Goal: Task Accomplishment & Management: Manage account settings

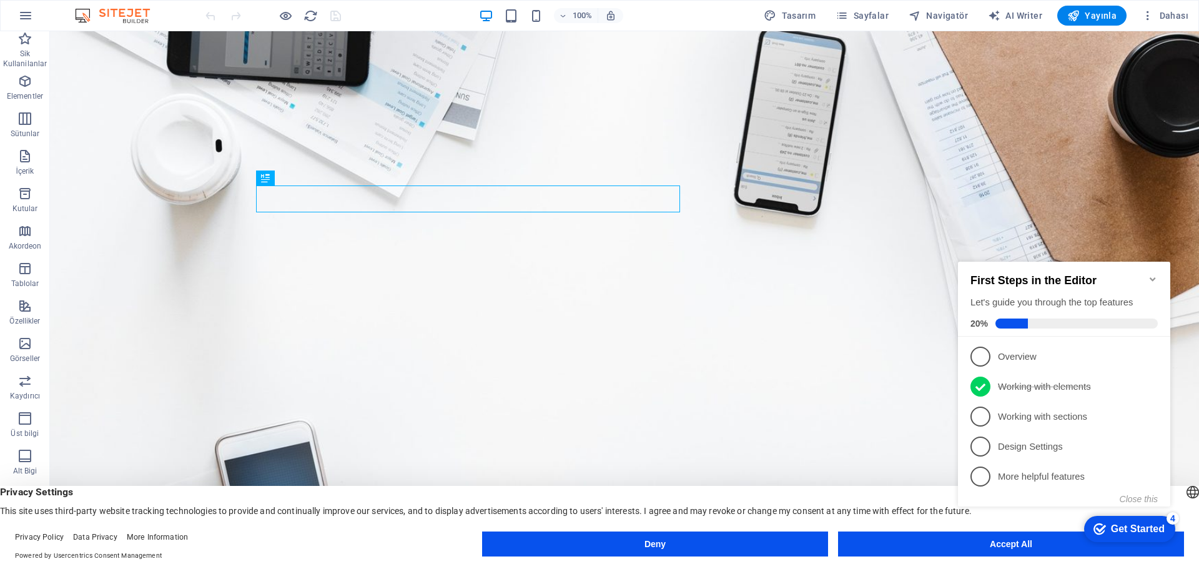
click at [27, 16] on icon "button" at bounding box center [25, 15] width 15 height 15
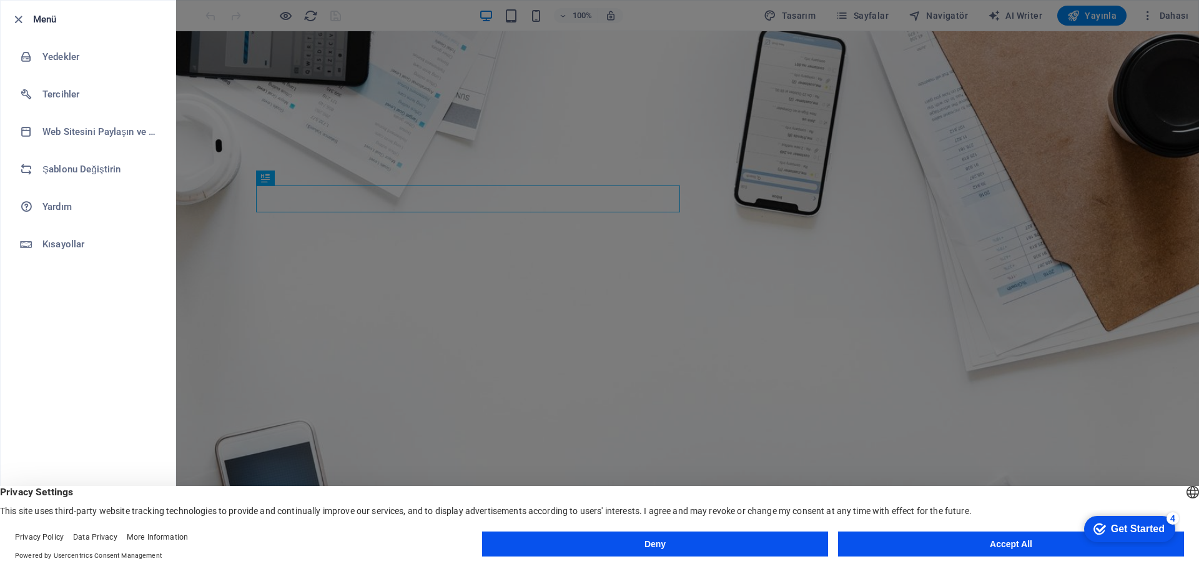
click at [84, 167] on h6 "Şablonu Değiştirin" at bounding box center [100, 169] width 116 height 15
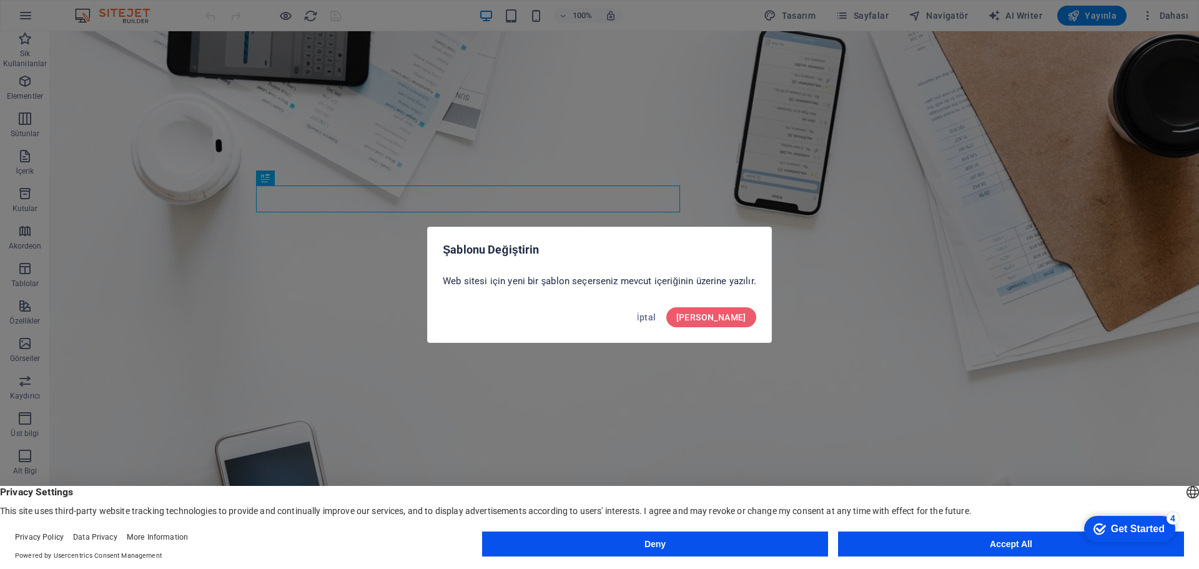
click at [727, 312] on span "Onayla" at bounding box center [712, 317] width 70 height 10
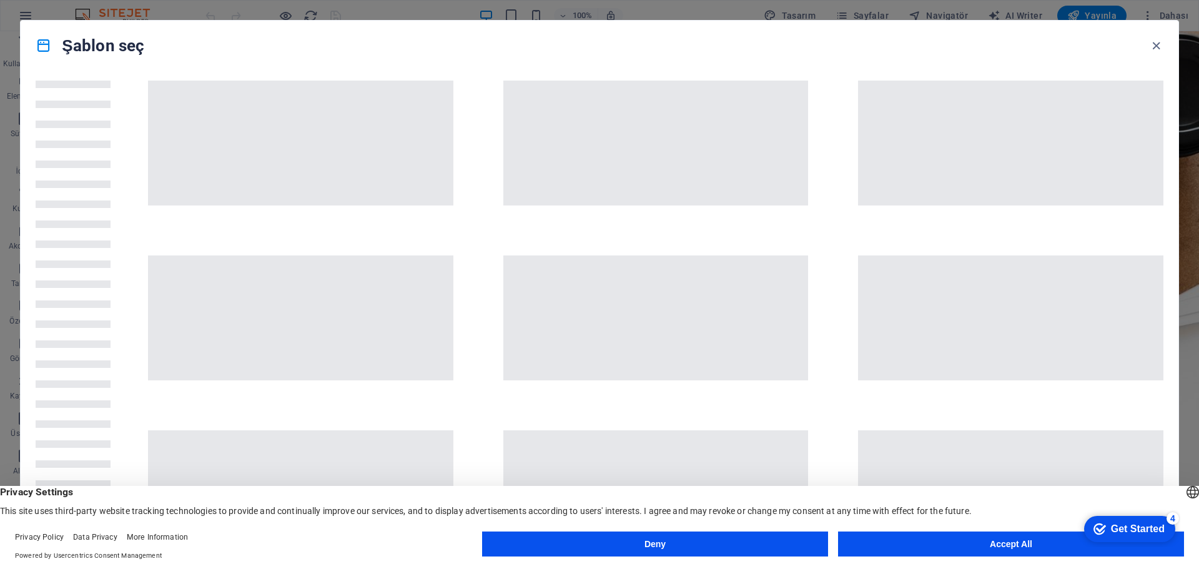
click at [978, 548] on button "Accept All" at bounding box center [1011, 544] width 346 height 25
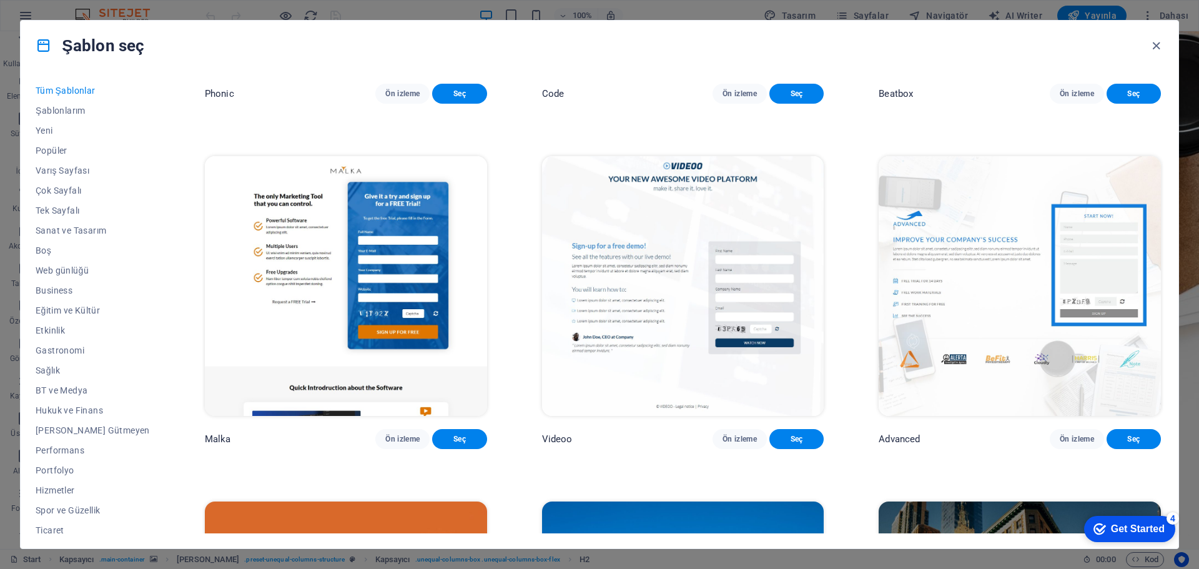
scroll to position [16146, 0]
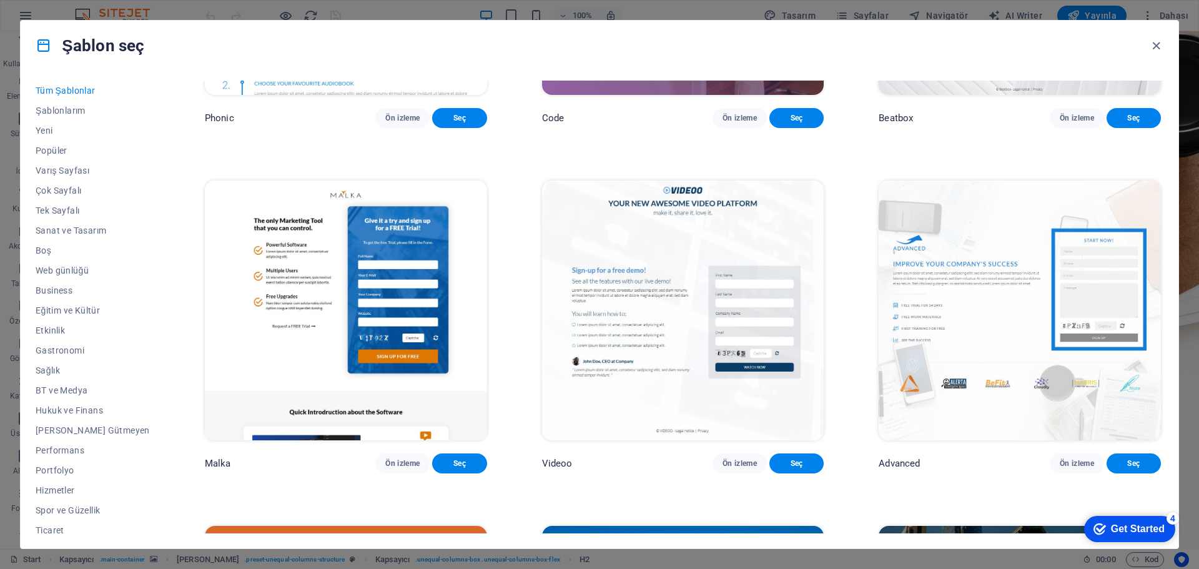
click at [792, 123] on span "Seç" at bounding box center [797, 118] width 34 height 10
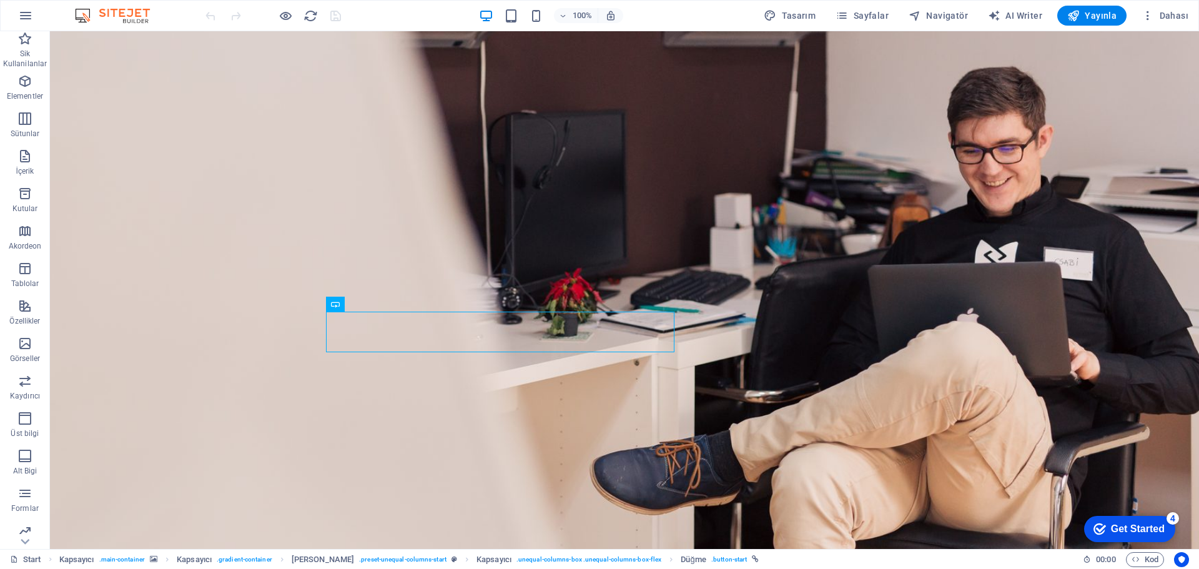
click at [1094, 9] on span "Yayınla" at bounding box center [1092, 15] width 49 height 12
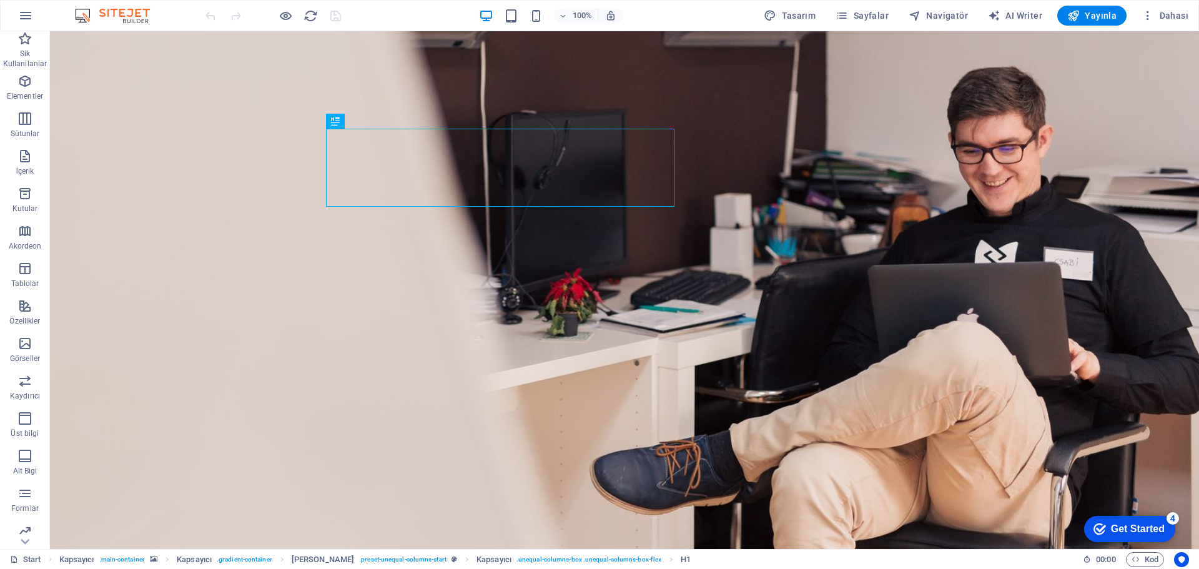
click at [1174, 12] on span "Dahası" at bounding box center [1165, 15] width 47 height 12
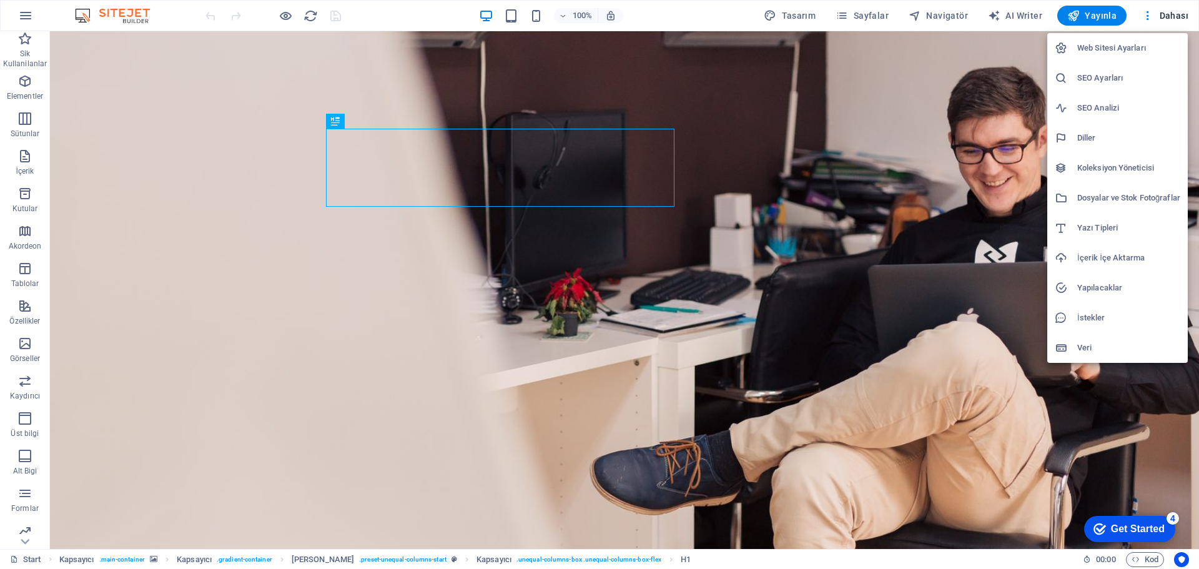
click at [1086, 49] on h6 "Web Sitesi Ayarları" at bounding box center [1129, 48] width 103 height 15
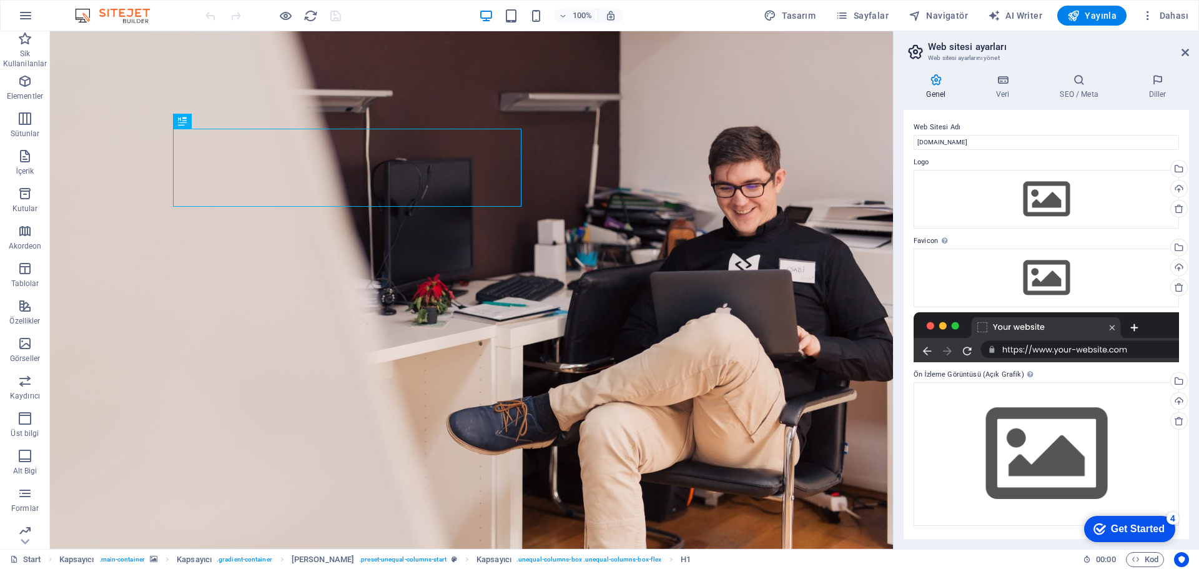
click at [1069, 92] on h4 "SEO / Meta" at bounding box center [1082, 87] width 89 height 26
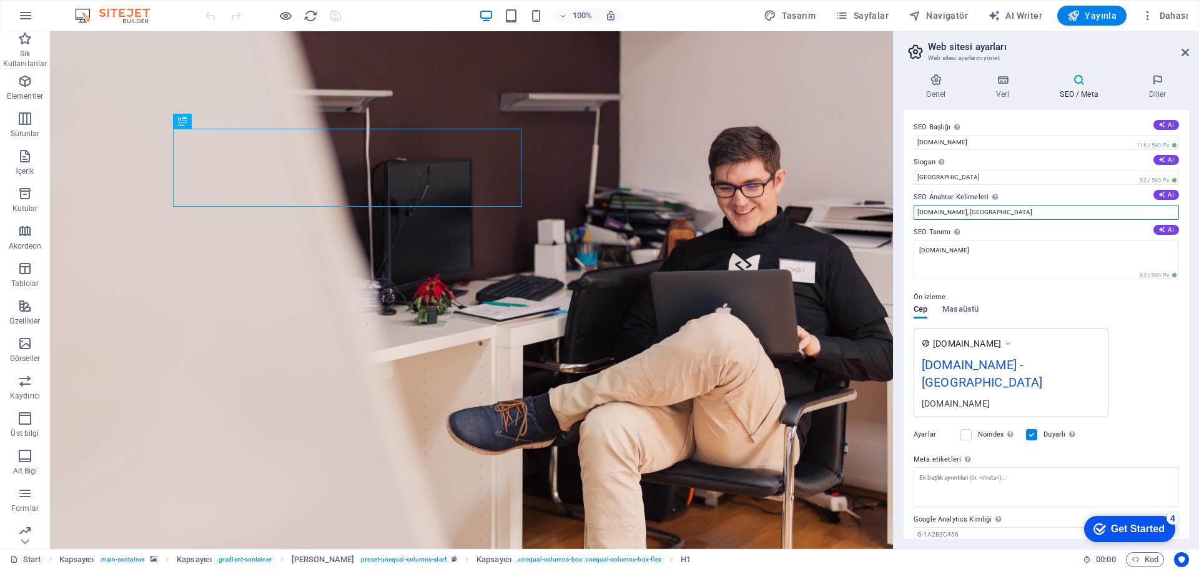
click at [1000, 215] on input "milnet.com.tr, Berlin" at bounding box center [1047, 212] width 266 height 15
type input "milnet.com.tr, Ticari Alan"
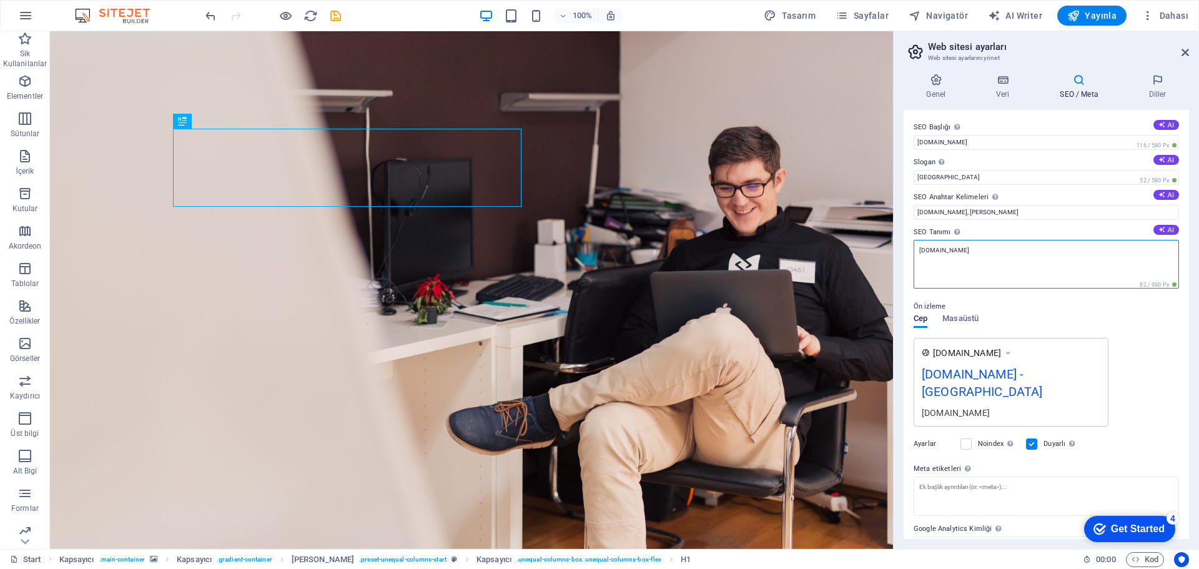
click at [999, 249] on textarea "[DOMAIN_NAME]" at bounding box center [1047, 264] width 266 height 49
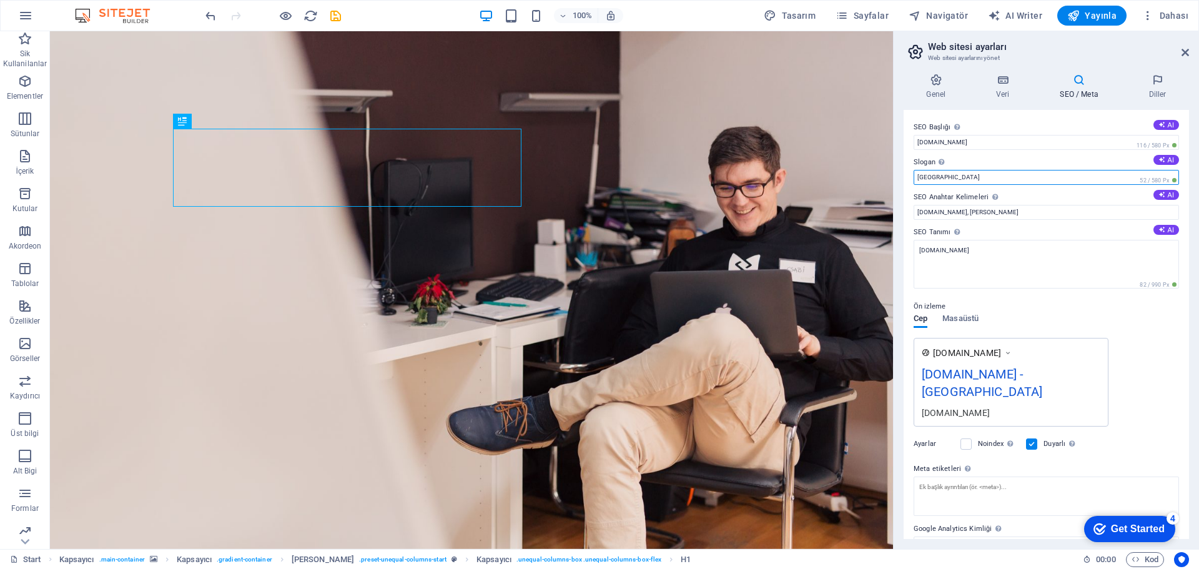
click at [1010, 172] on input "Berlin" at bounding box center [1047, 177] width 266 height 15
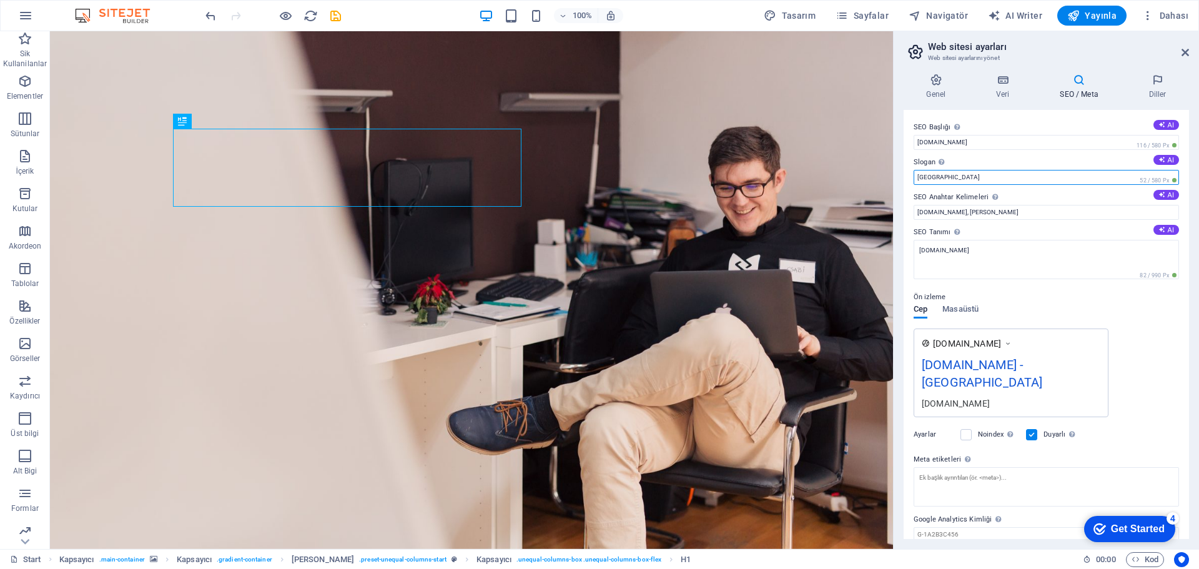
click at [1010, 176] on input "Berlin" at bounding box center [1047, 177] width 266 height 15
type input "B"
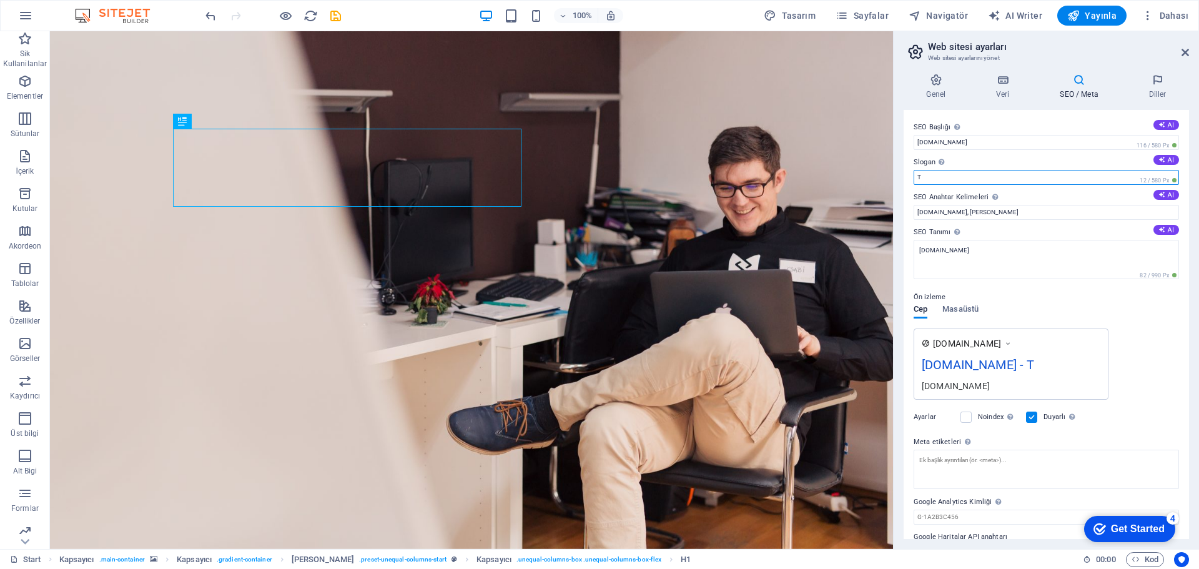
type input "Ticari Alan Group"
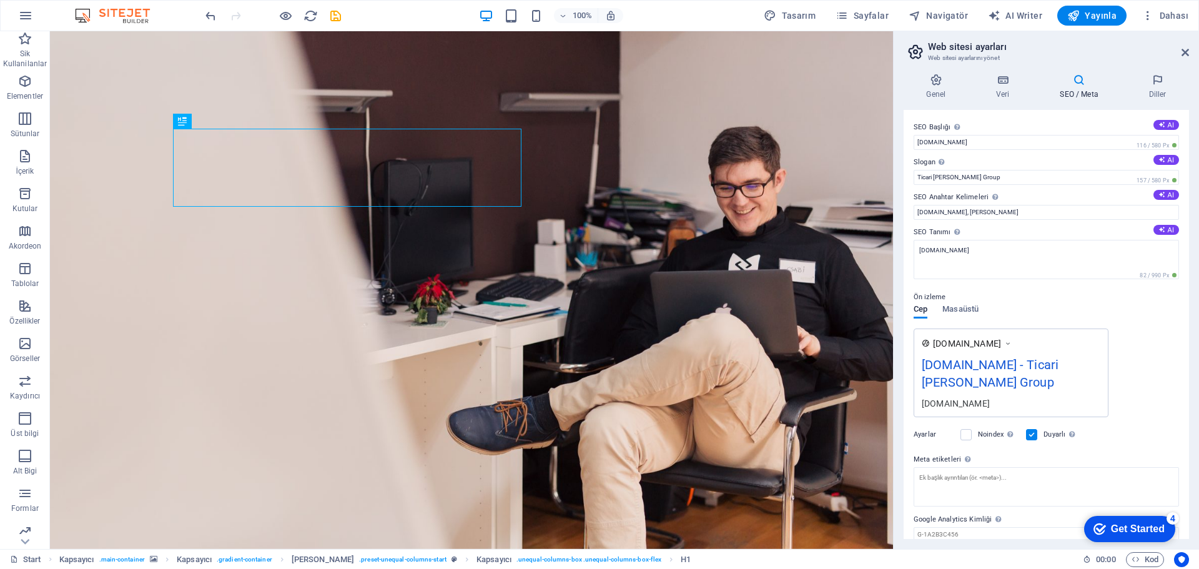
click at [1111, 17] on span "Yayınla" at bounding box center [1092, 15] width 49 height 12
